Goal: Transaction & Acquisition: Purchase product/service

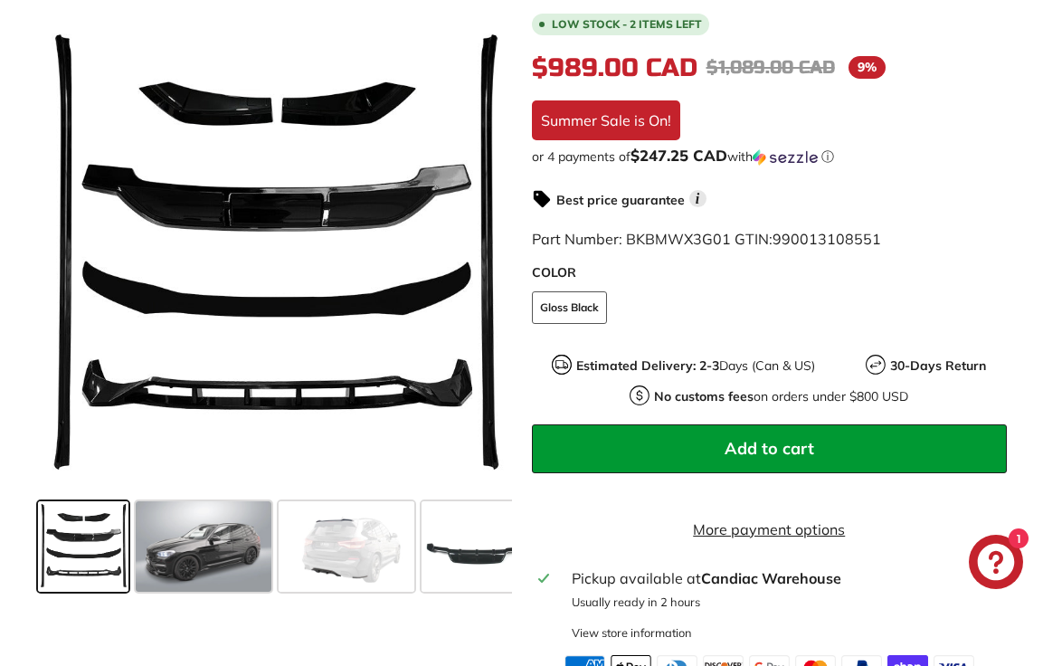
scroll to position [429, 0]
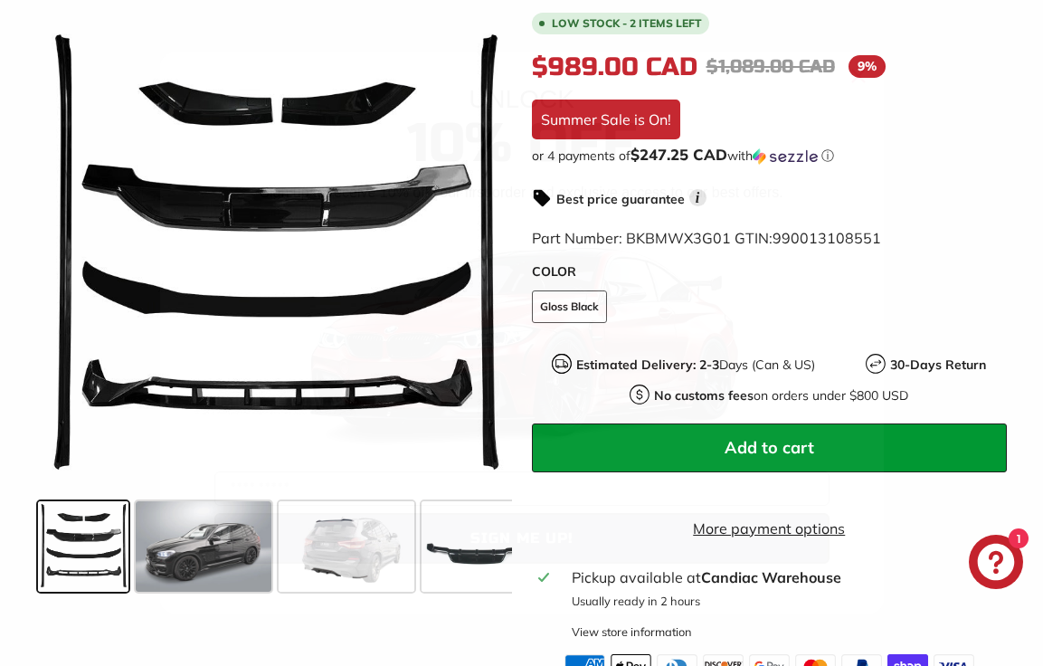
click at [863, 76] on circle "Close dialog" at bounding box center [857, 75] width 27 height 27
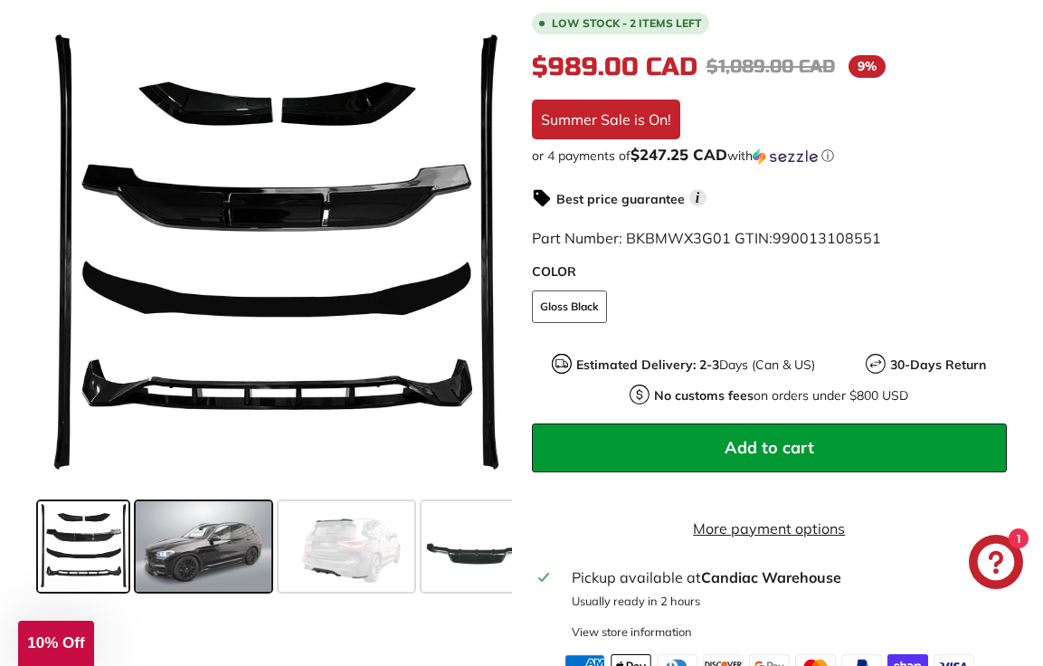
click at [196, 558] on span at bounding box center [204, 546] width 136 height 90
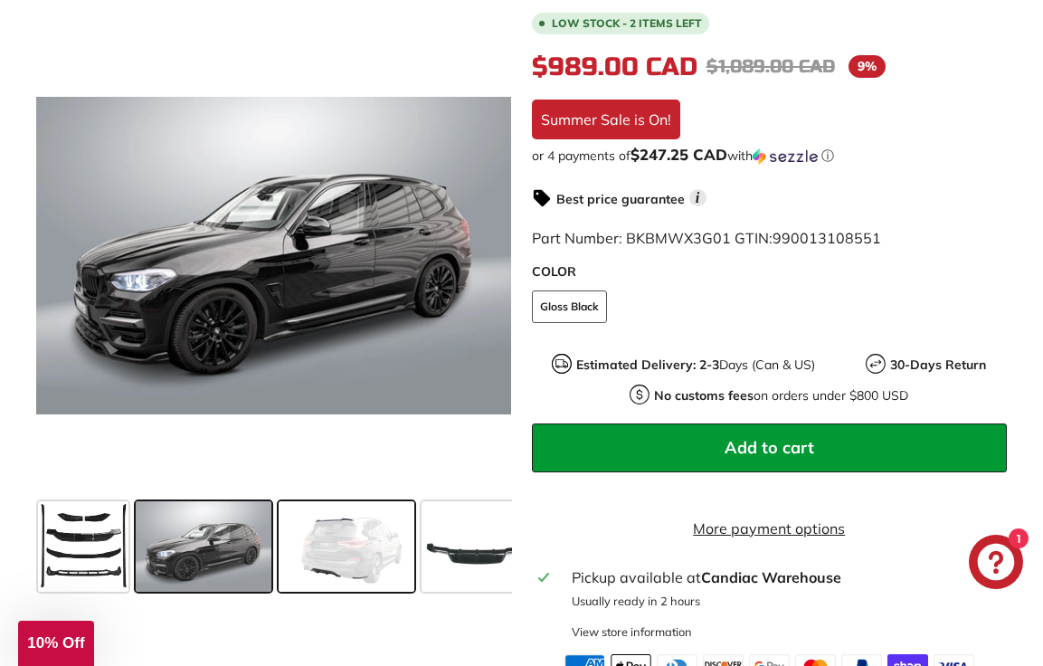
click at [325, 542] on span at bounding box center [347, 546] width 136 height 90
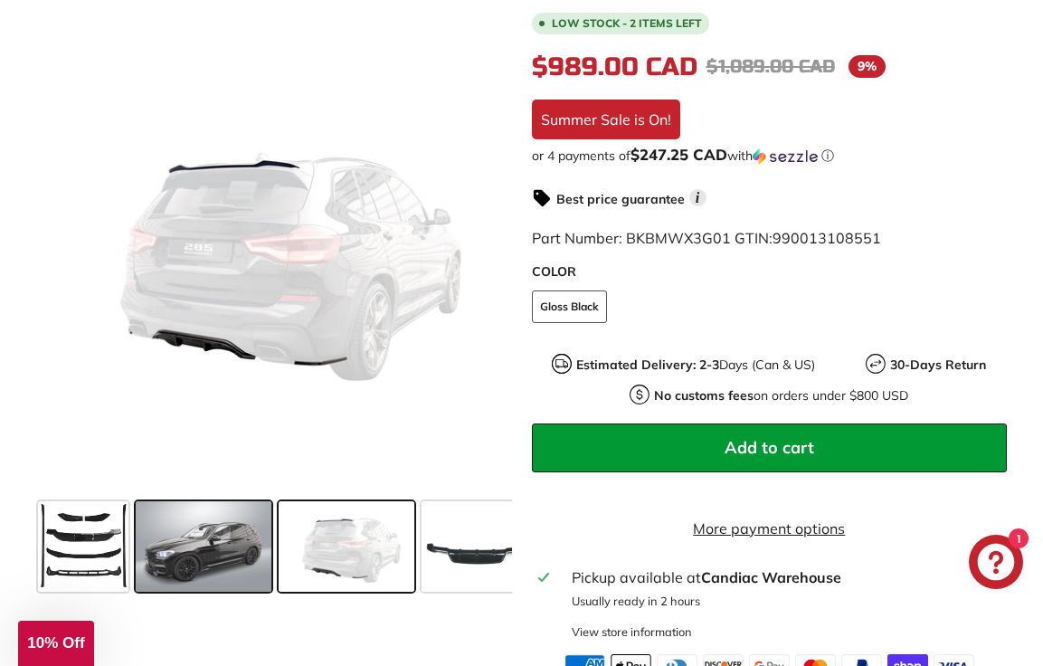
click at [210, 545] on span at bounding box center [204, 546] width 136 height 90
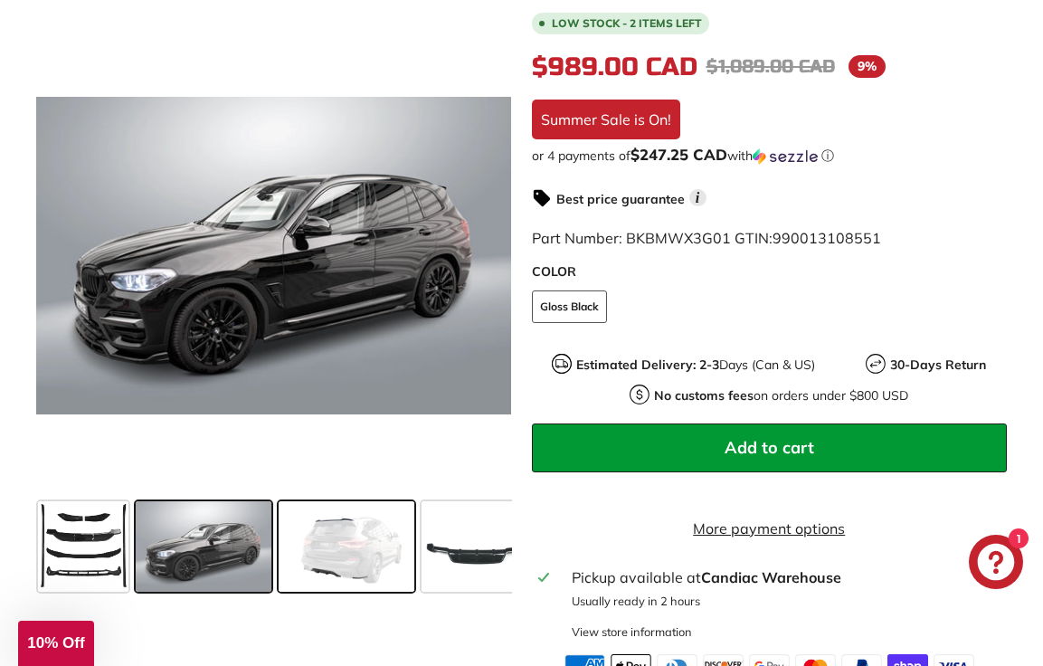
click at [346, 535] on span at bounding box center [347, 546] width 136 height 90
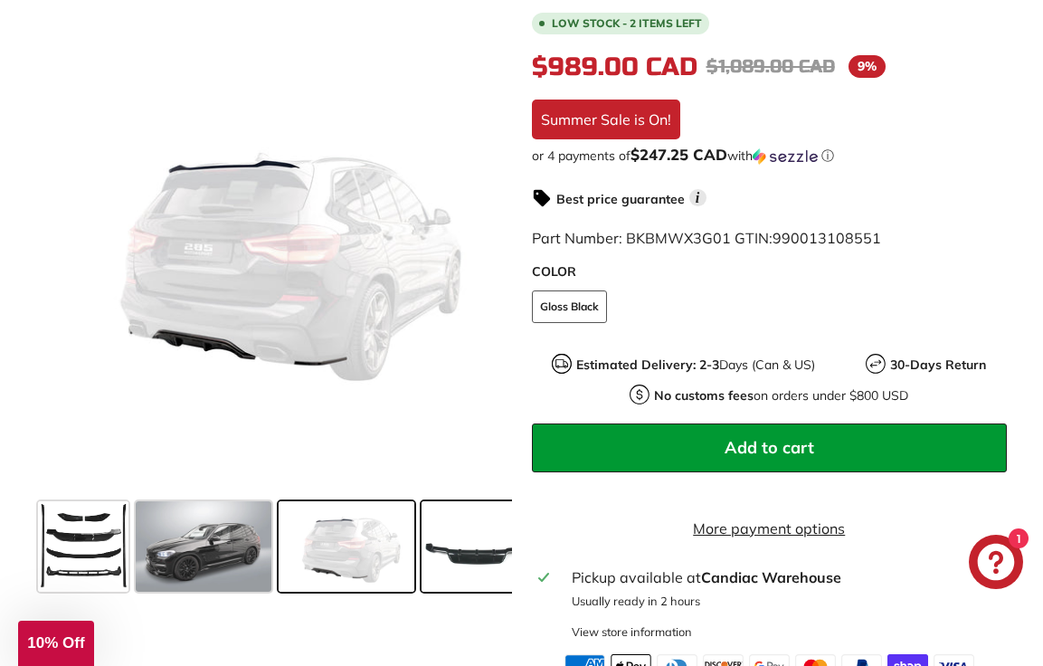
click at [460, 546] on span at bounding box center [478, 546] width 113 height 90
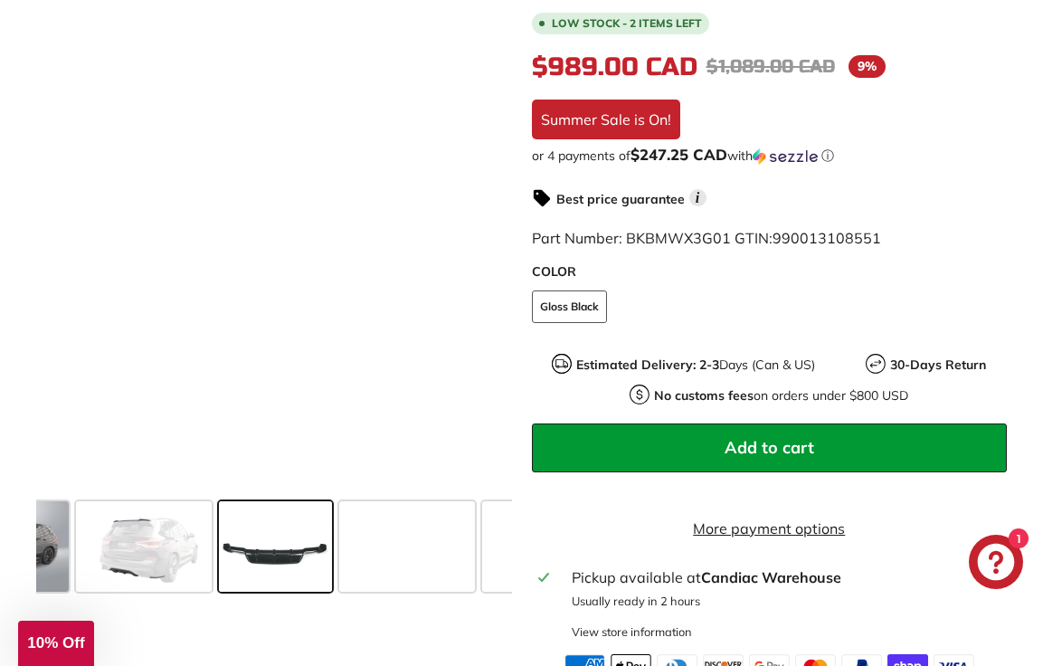
scroll to position [0, 204]
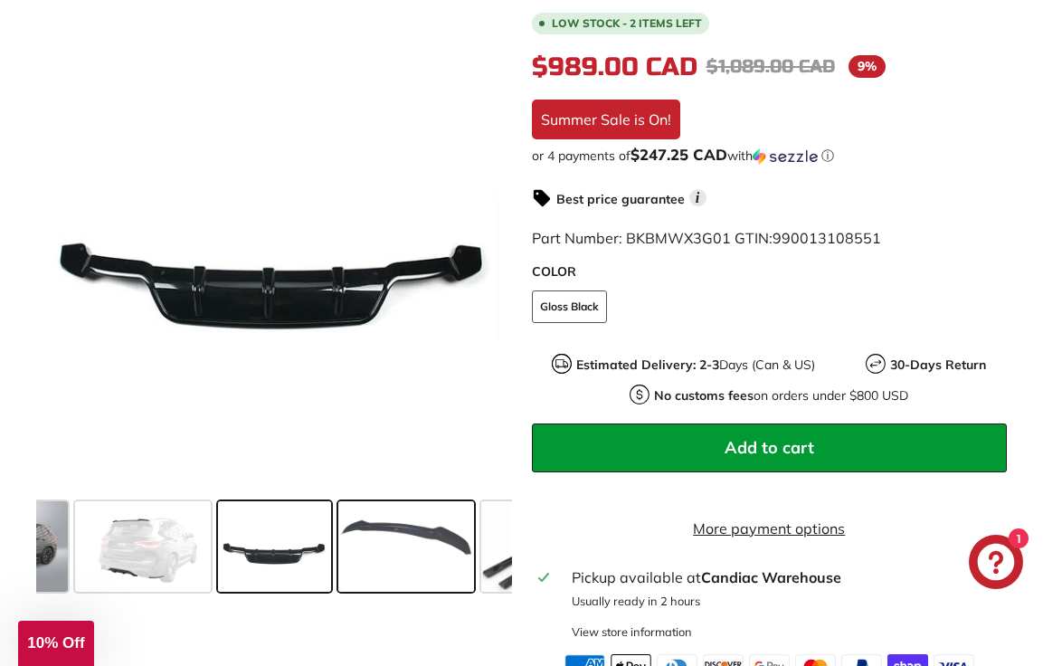
click at [424, 552] on span at bounding box center [406, 546] width 136 height 90
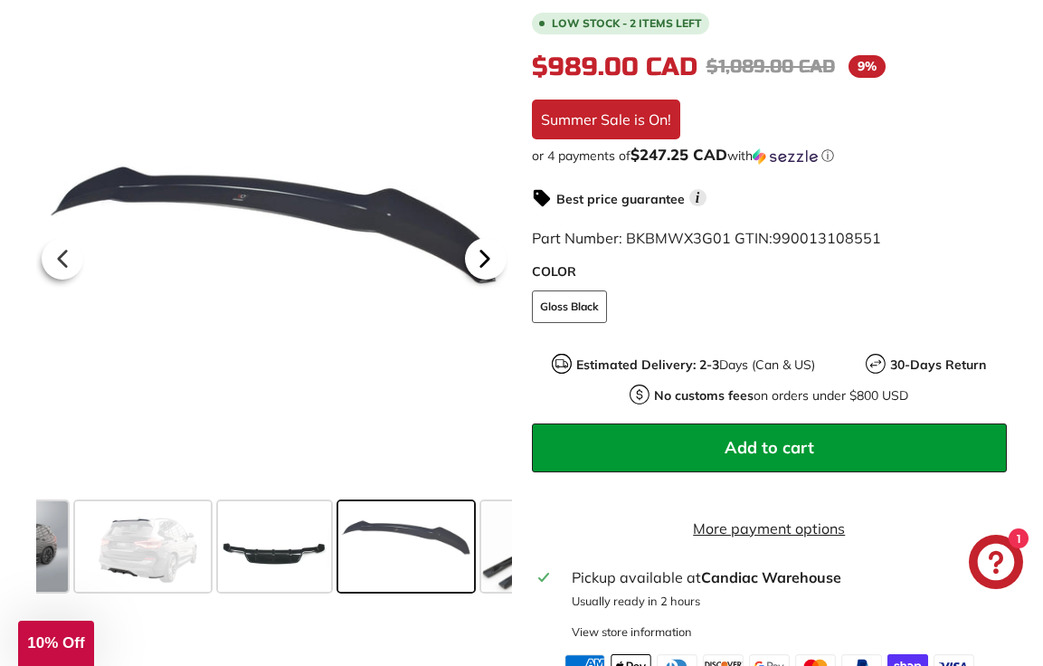
click at [490, 255] on icon at bounding box center [485, 259] width 42 height 42
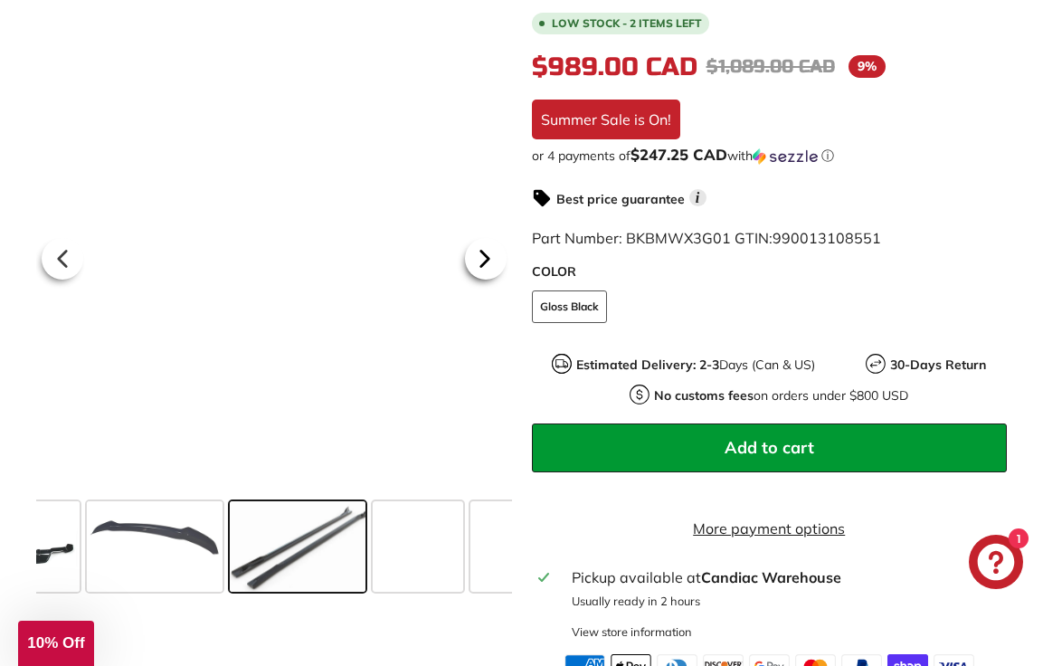
scroll to position [0, 478]
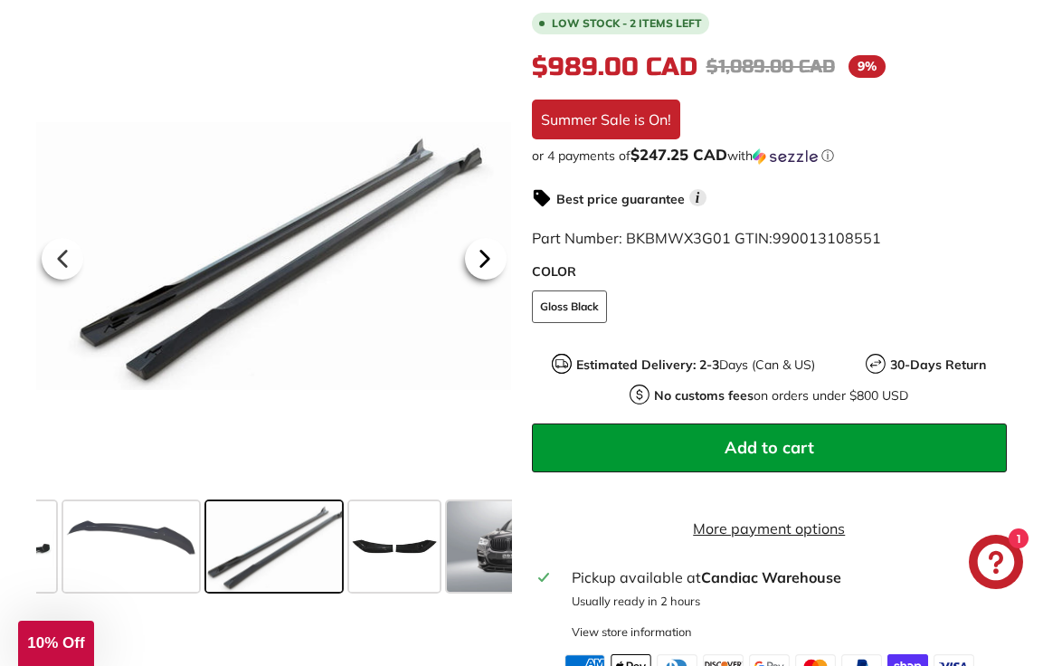
click at [490, 258] on icon at bounding box center [485, 259] width 42 height 42
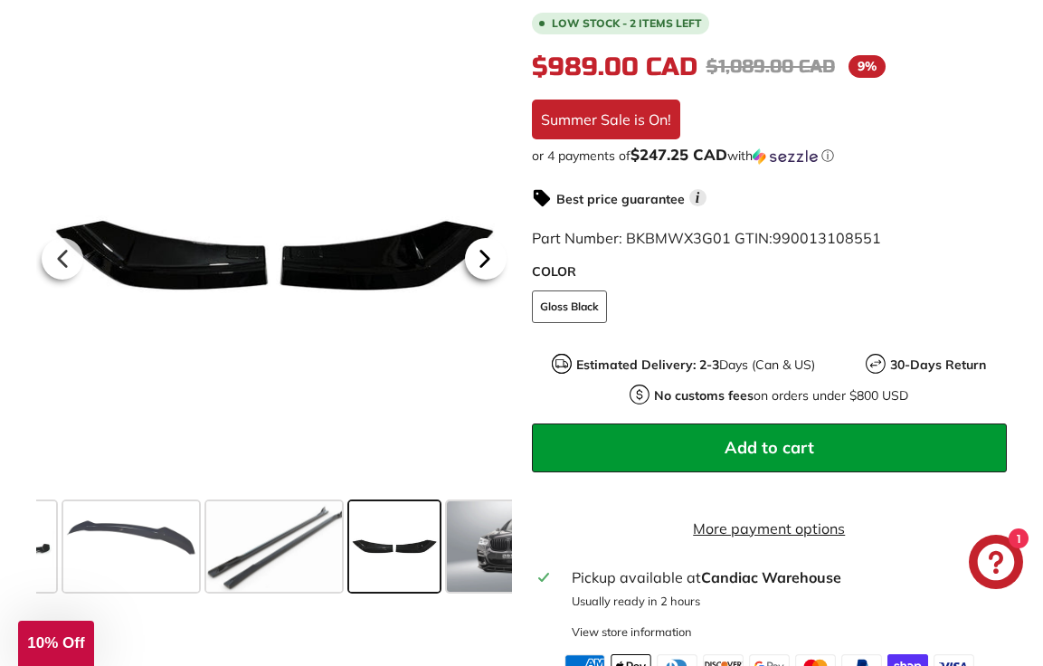
click at [490, 258] on icon at bounding box center [485, 259] width 42 height 42
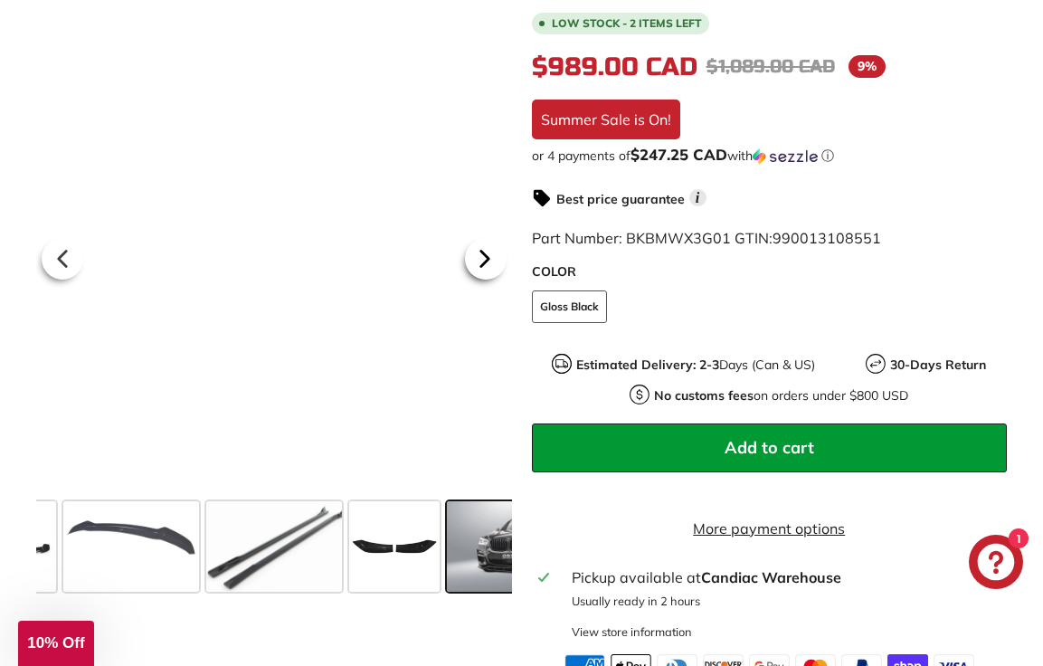
scroll to position [0, 719]
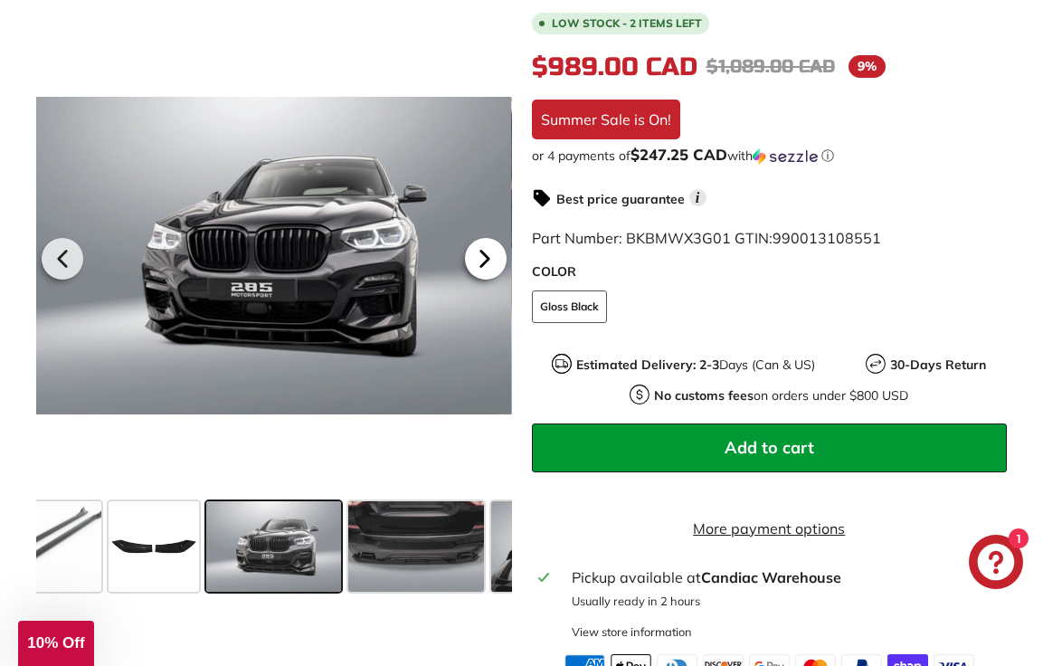
click at [490, 256] on icon at bounding box center [485, 259] width 42 height 42
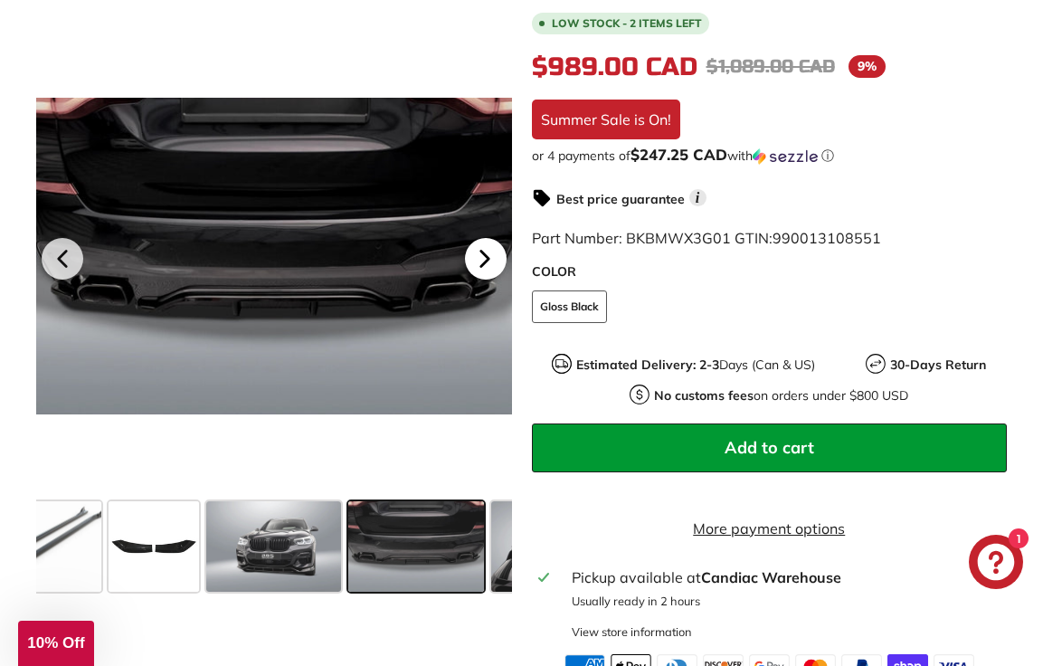
scroll to position [0, 861]
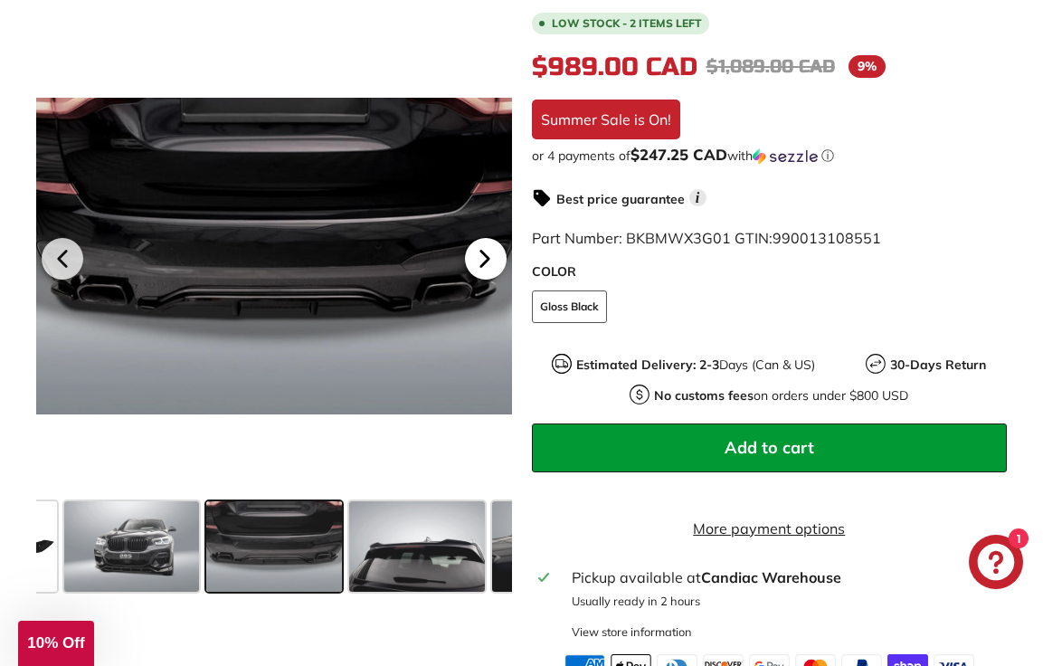
click at [490, 261] on icon at bounding box center [485, 259] width 42 height 42
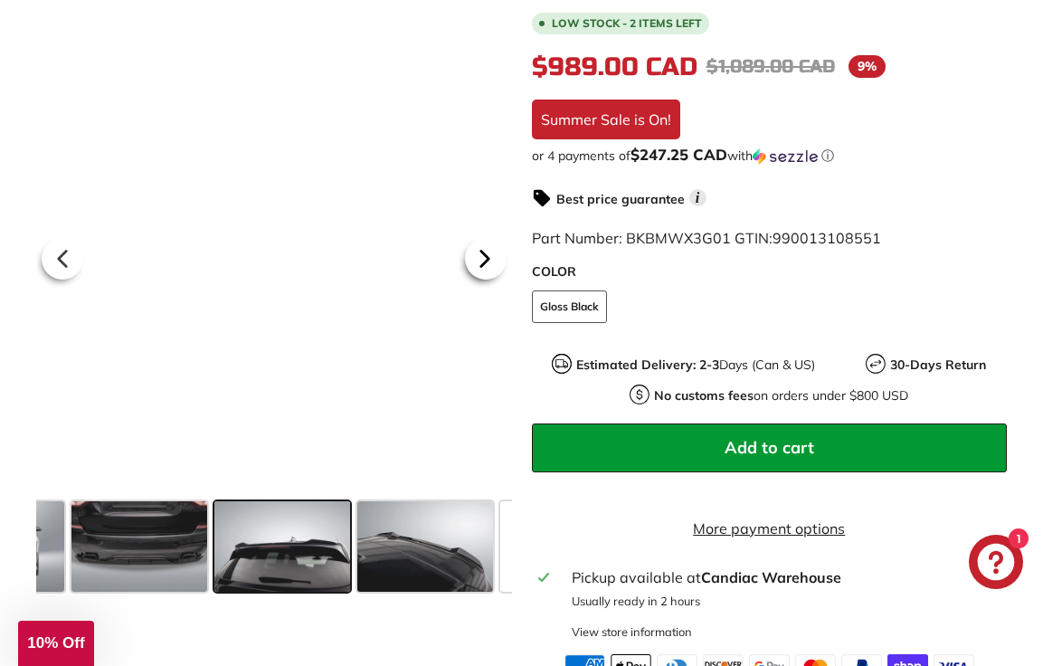
scroll to position [0, 1004]
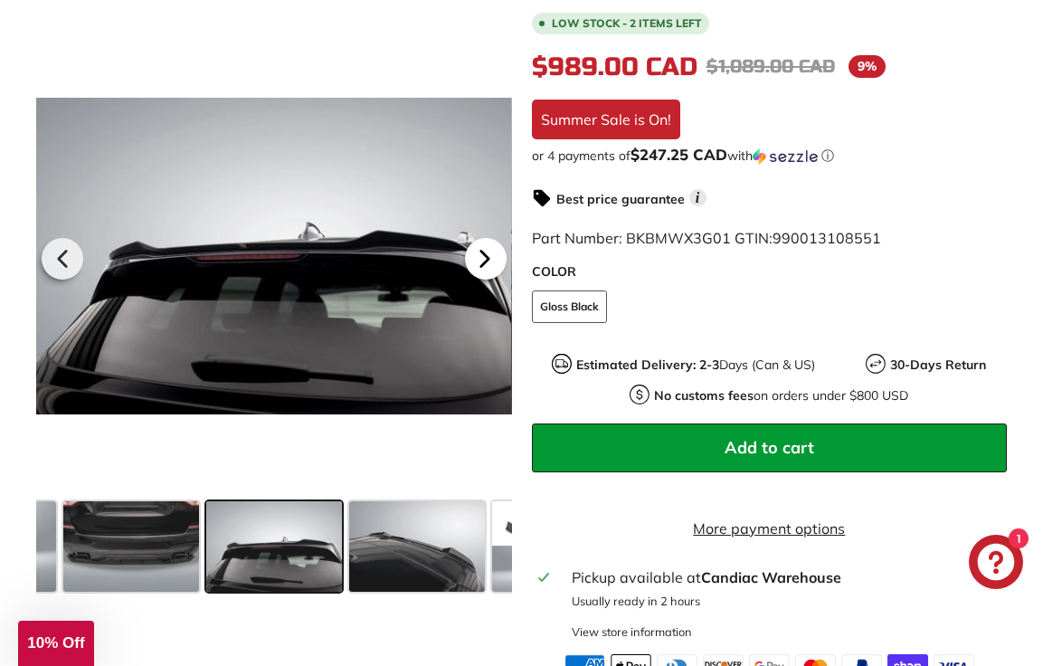
click at [490, 263] on icon at bounding box center [485, 259] width 42 height 42
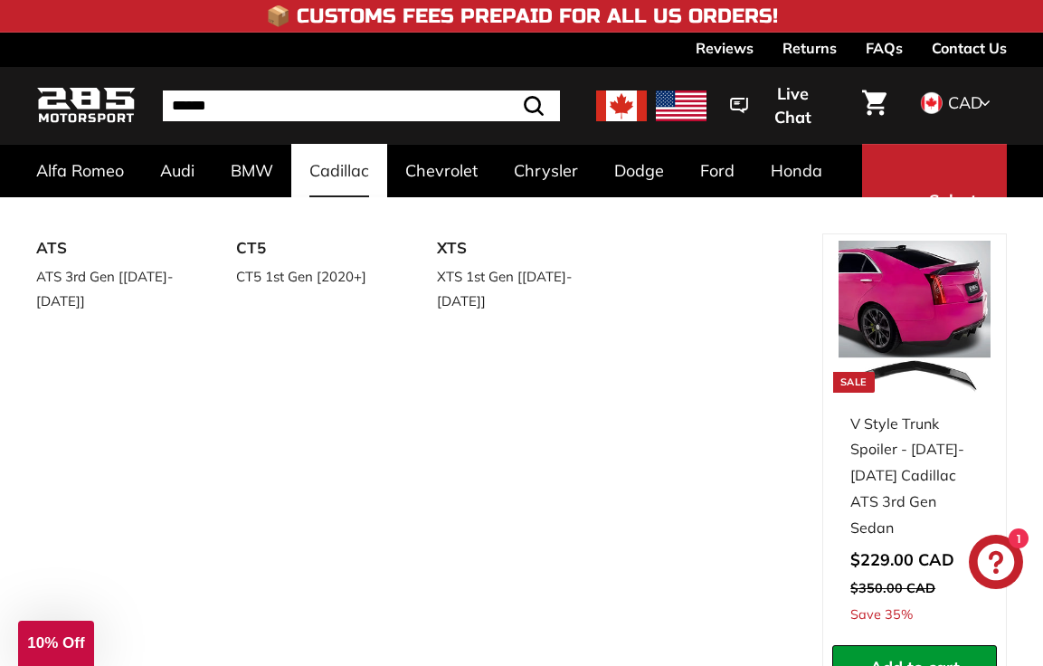
scroll to position [0, 0]
